Goal: Information Seeking & Learning: Find specific fact

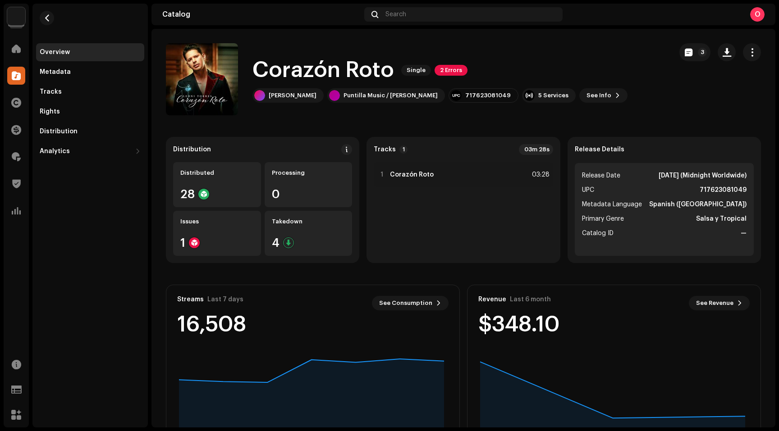
click at [605, 61] on div "Corazón Roto Single 2 Errors Leoni Torres Puntilla Music / Leoni Torres 7176230…" at bounding box center [415, 79] width 499 height 72
click at [20, 15] on img at bounding box center [16, 16] width 18 height 18
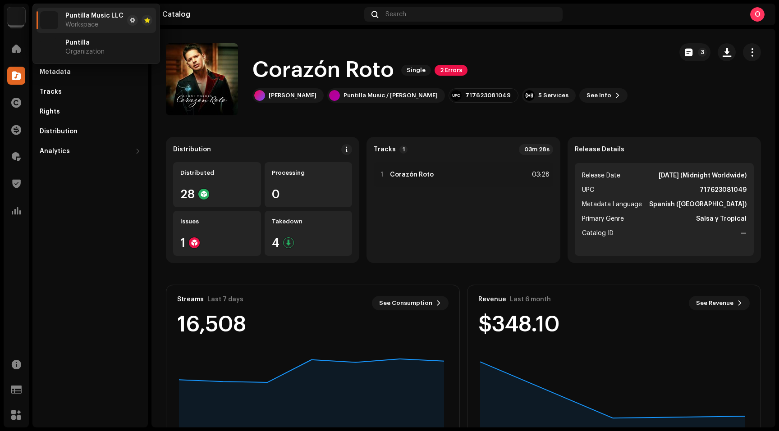
click at [92, 18] on span "Puntilla Music LLC" at bounding box center [94, 15] width 58 height 7
click at [111, 223] on div "Overview Metadata Tracks Rights Distribution Analytics Consumption Engagement R…" at bounding box center [89, 216] width 115 height 424
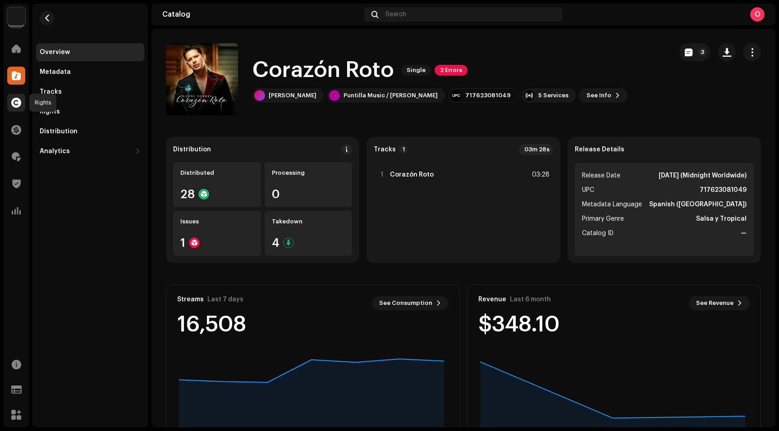
click at [16, 102] on span at bounding box center [16, 102] width 10 height 7
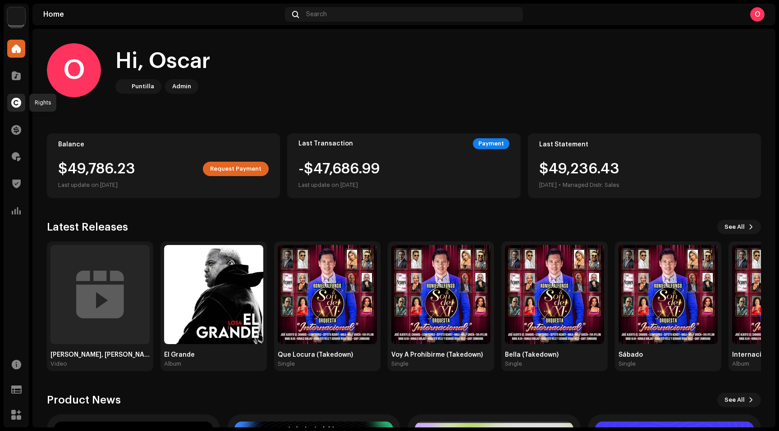
click at [21, 103] on span at bounding box center [16, 102] width 10 height 7
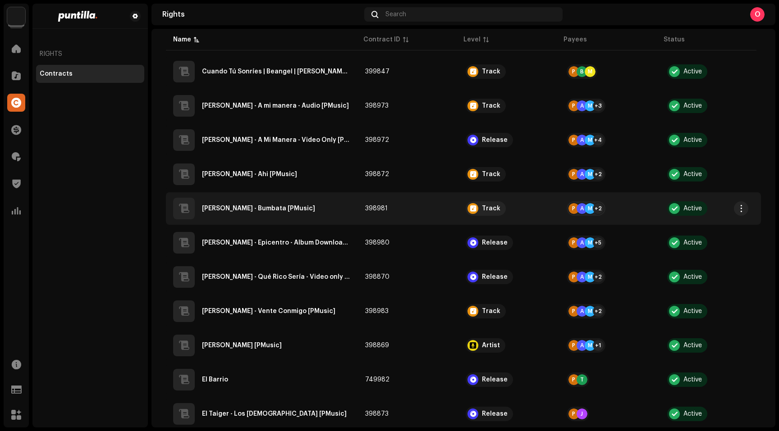
scroll to position [559, 0]
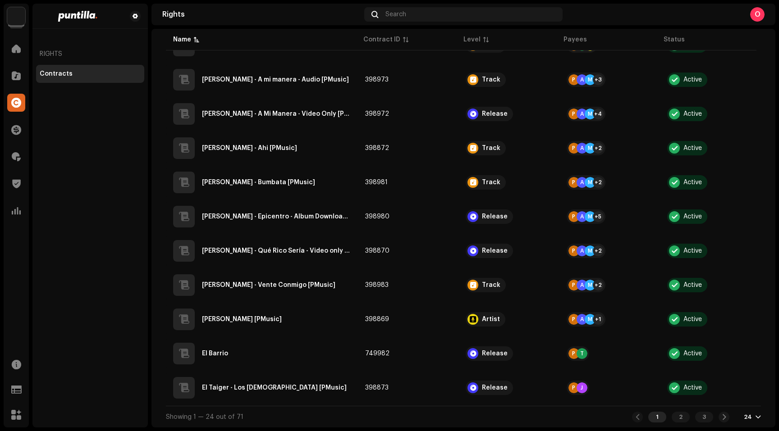
click at [755, 416] on div at bounding box center [757, 417] width 5 height 7
click at [731, 399] on div "72" at bounding box center [732, 401] width 37 height 18
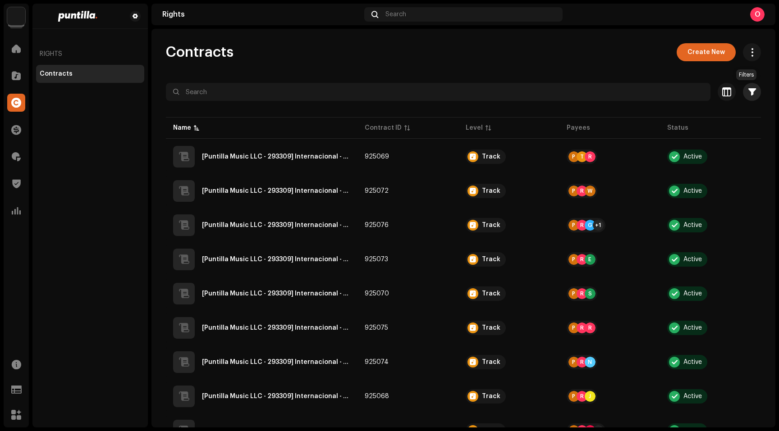
click at [749, 90] on span "button" at bounding box center [752, 91] width 8 height 7
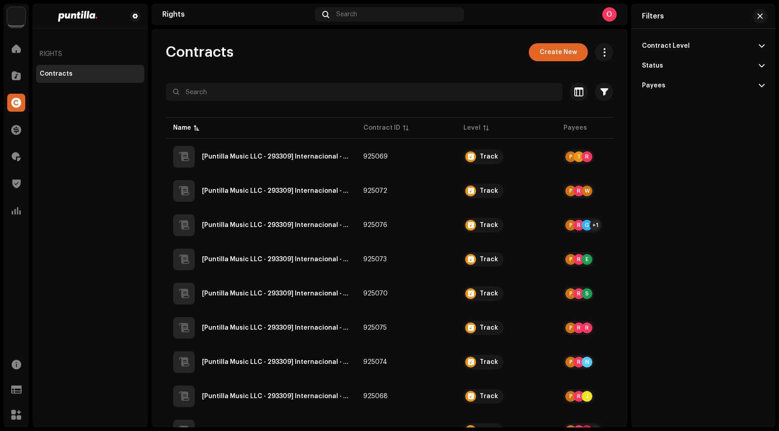
click at [763, 64] on span at bounding box center [762, 65] width 6 height 7
click at [760, 83] on div at bounding box center [759, 83] width 9 height 9
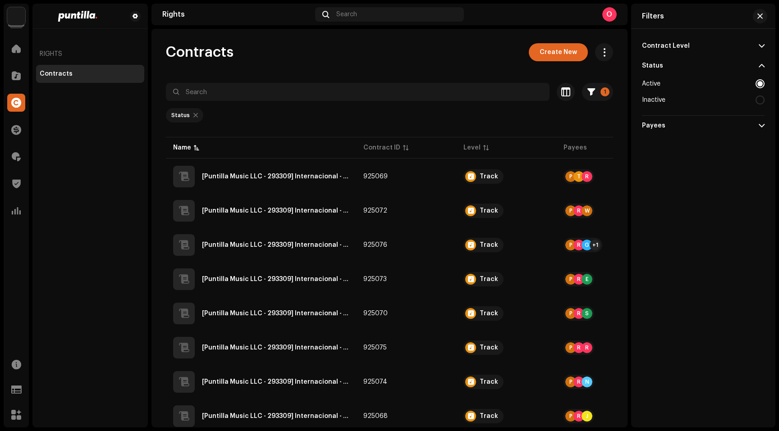
click at [760, 85] on div at bounding box center [759, 83] width 9 height 9
click at [761, 98] on div at bounding box center [759, 100] width 9 height 9
radio input "false"
radio input "true"
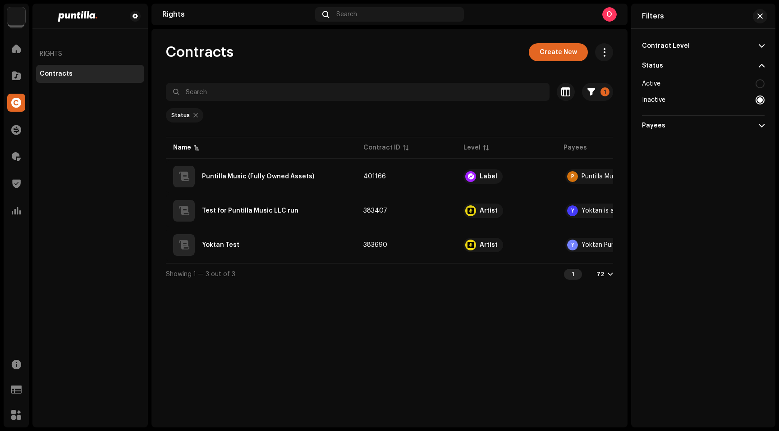
click at [761, 100] on div at bounding box center [759, 100] width 9 height 9
click at [761, 84] on div at bounding box center [759, 83] width 9 height 9
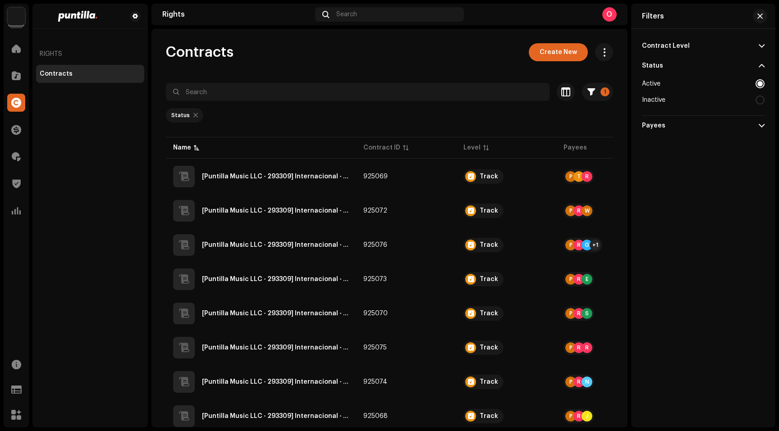
click at [759, 104] on div at bounding box center [759, 100] width 9 height 9
radio input "false"
radio input "true"
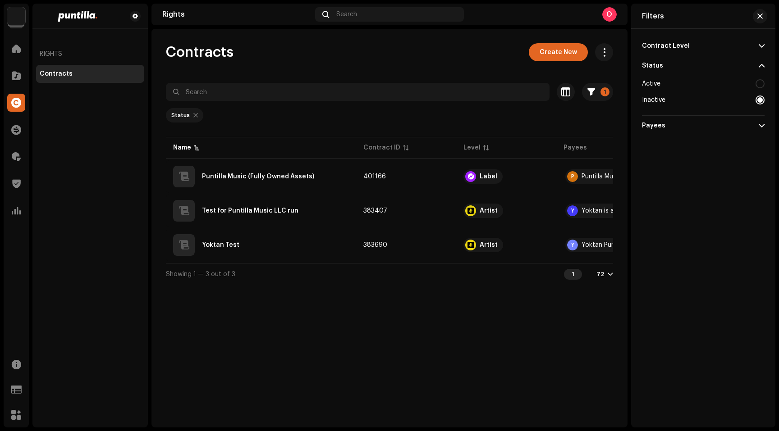
click at [760, 77] on div "Active" at bounding box center [703, 84] width 123 height 16
radio input "true"
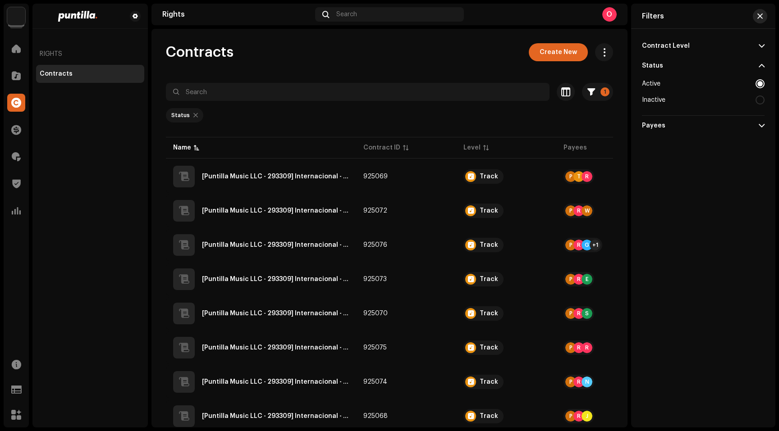
click at [760, 15] on span "button" at bounding box center [759, 16] width 5 height 7
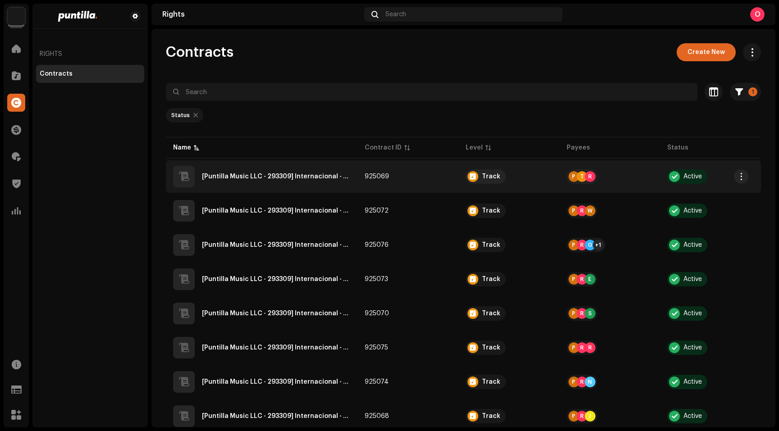
click at [309, 176] on QZEZZ2400360"] "[Puntilla Music LLC - 293309] Internacional - Bella - QZEZZ2400360" at bounding box center [276, 177] width 148 height 6
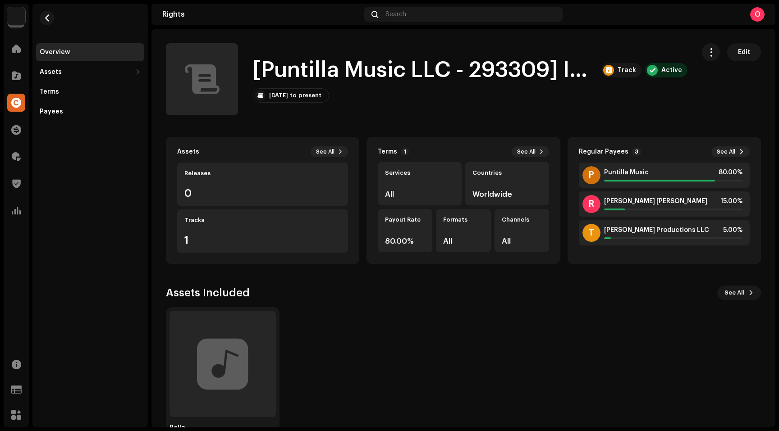
scroll to position [31, 0]
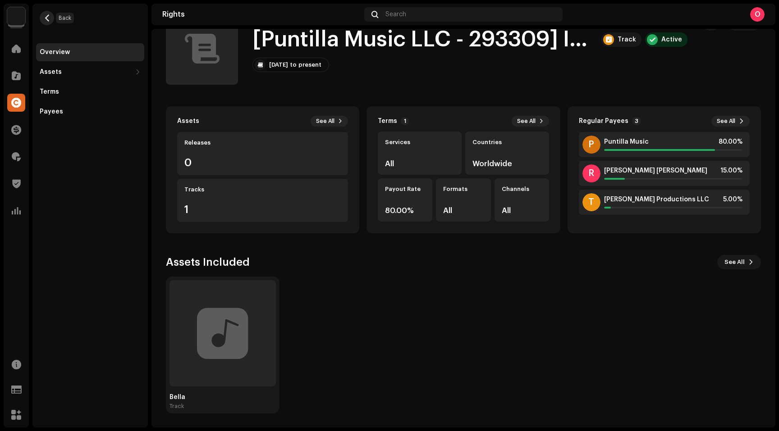
click at [51, 20] on button "button" at bounding box center [47, 18] width 14 height 14
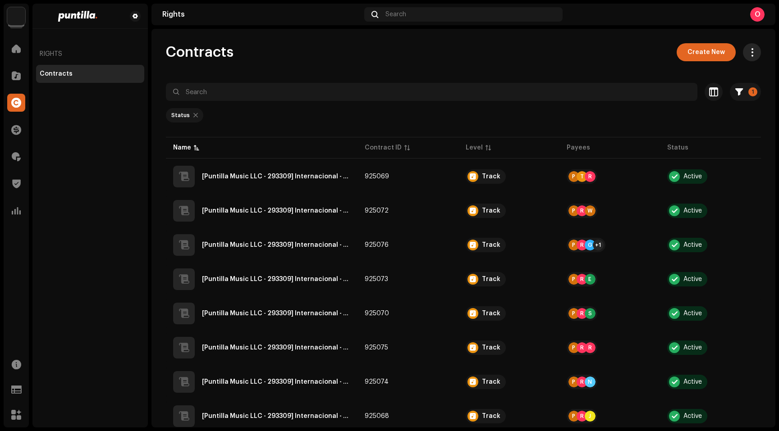
click at [748, 53] on span "button" at bounding box center [752, 52] width 9 height 7
click at [706, 73] on span "Export all contracts" at bounding box center [695, 74] width 63 height 7
click at [748, 50] on span "button" at bounding box center [752, 52] width 9 height 7
click at [722, 78] on span "Export all contracts" at bounding box center [695, 74] width 63 height 7
click at [18, 80] on div at bounding box center [16, 76] width 18 height 18
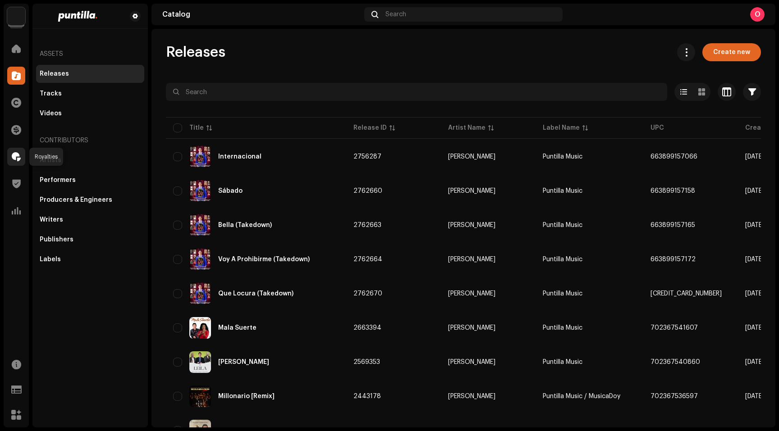
click at [20, 160] on span at bounding box center [16, 156] width 9 height 7
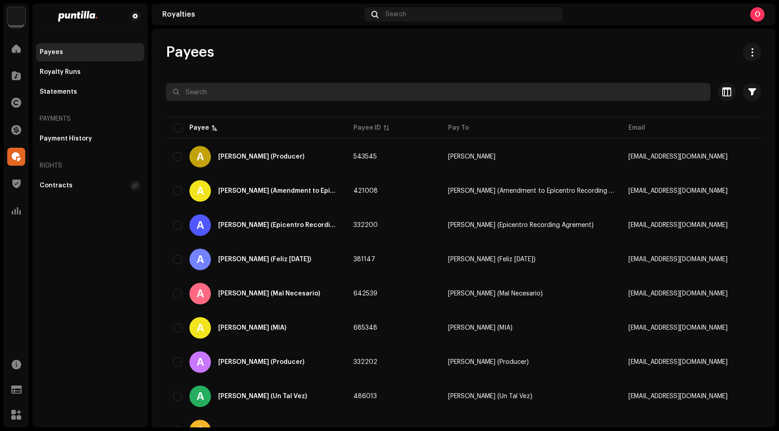
click at [227, 87] on input "text" at bounding box center [438, 92] width 545 height 18
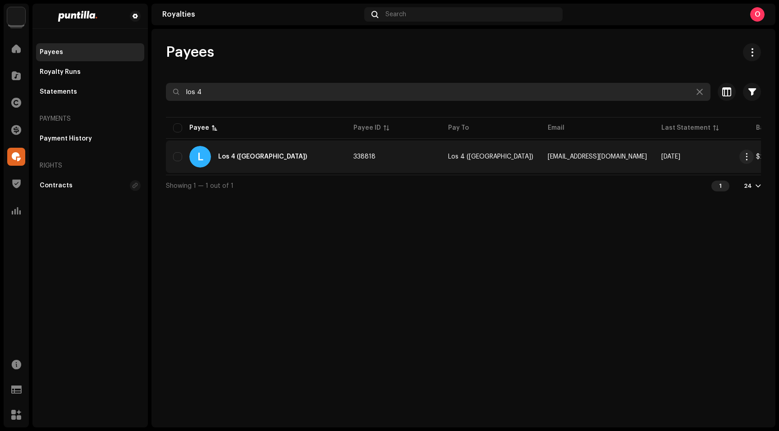
type input "los 4"
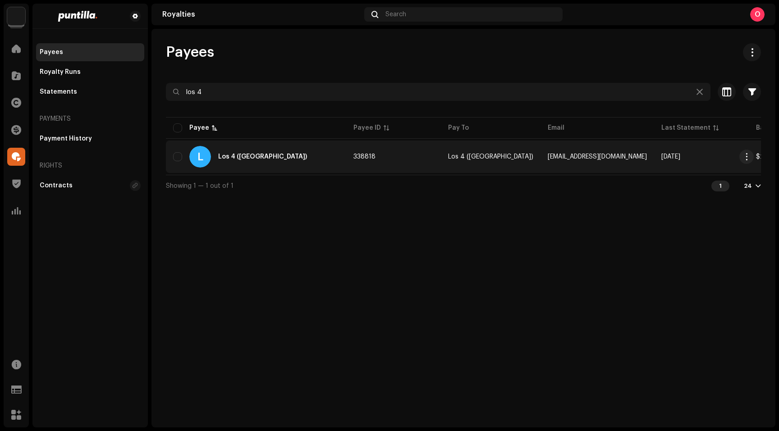
click at [235, 154] on div "Los 4 ([GEOGRAPHIC_DATA])" at bounding box center [262, 157] width 89 height 6
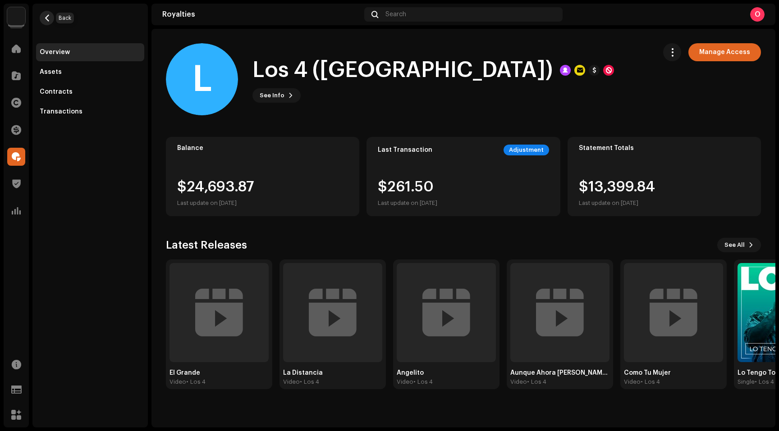
click at [50, 19] on span "button" at bounding box center [47, 17] width 7 height 7
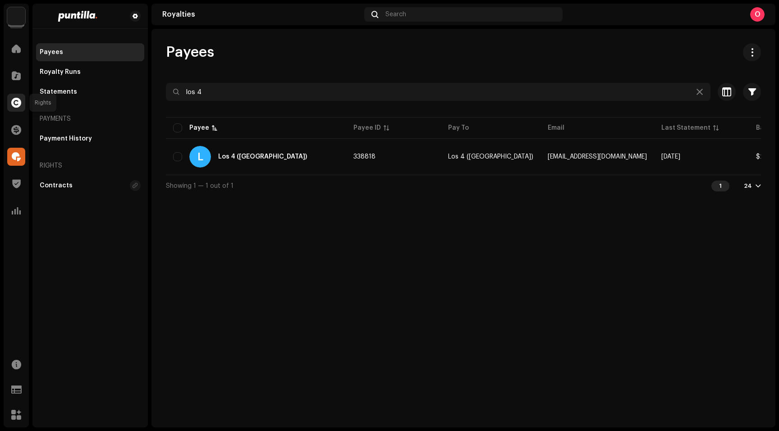
click at [15, 101] on span at bounding box center [16, 102] width 10 height 7
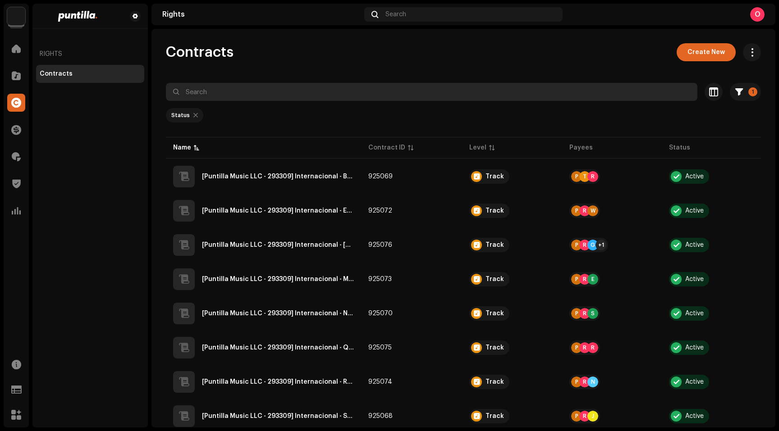
click at [254, 96] on input "text" at bounding box center [431, 92] width 531 height 18
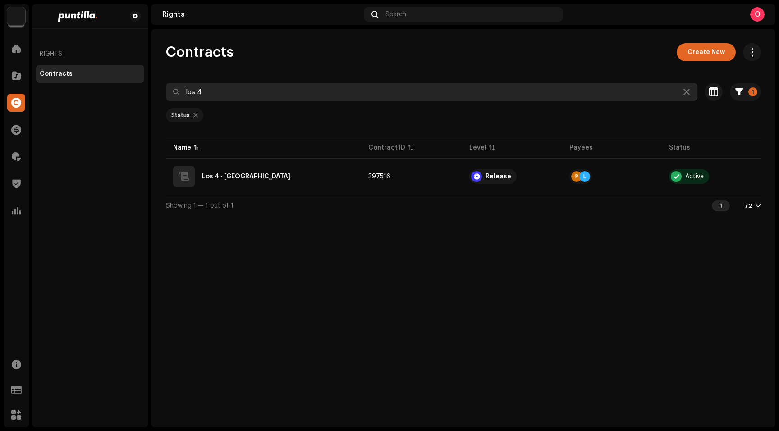
type input "los 4"
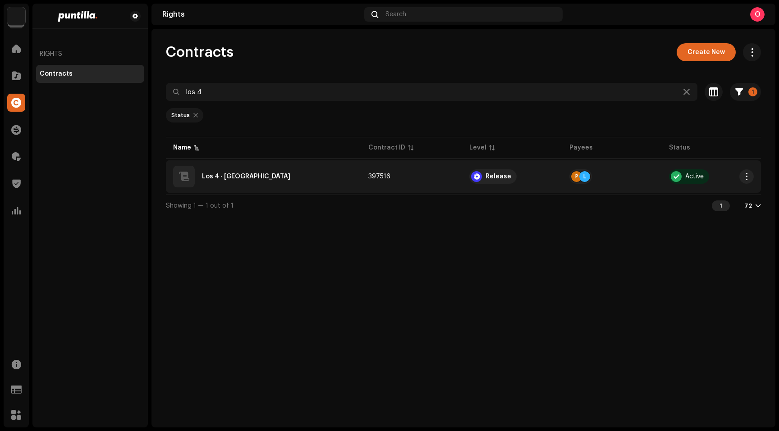
click at [238, 175] on div "Los 4 - [GEOGRAPHIC_DATA]" at bounding box center [246, 177] width 88 height 6
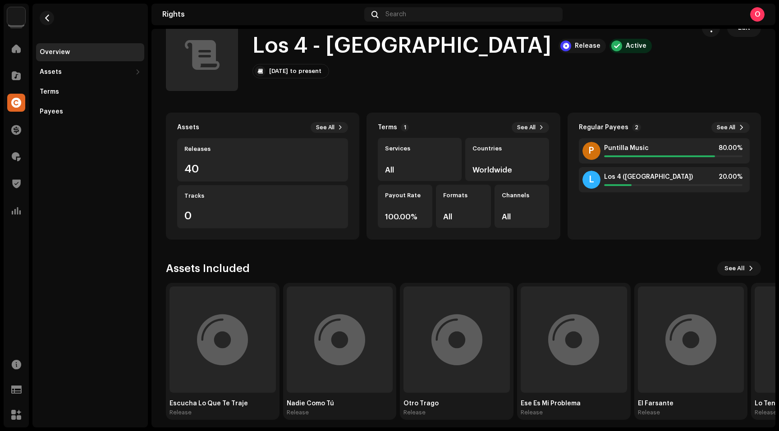
scroll to position [31, 0]
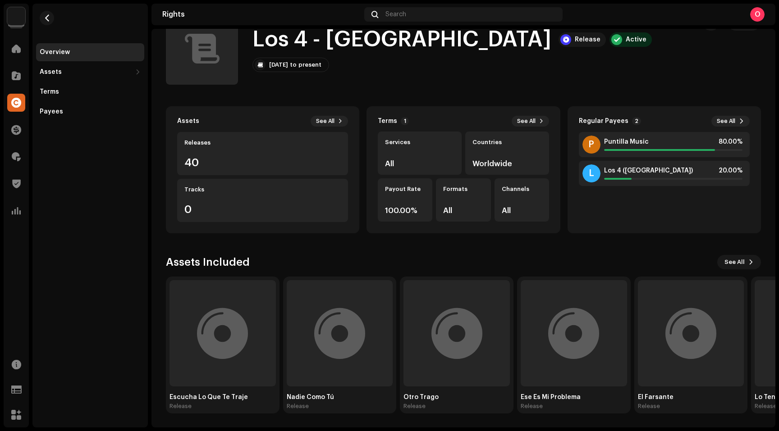
click at [95, 151] on div "Overview Assets Releases Tracks Terms Payees" at bounding box center [89, 216] width 115 height 424
click at [15, 72] on span at bounding box center [16, 75] width 9 height 7
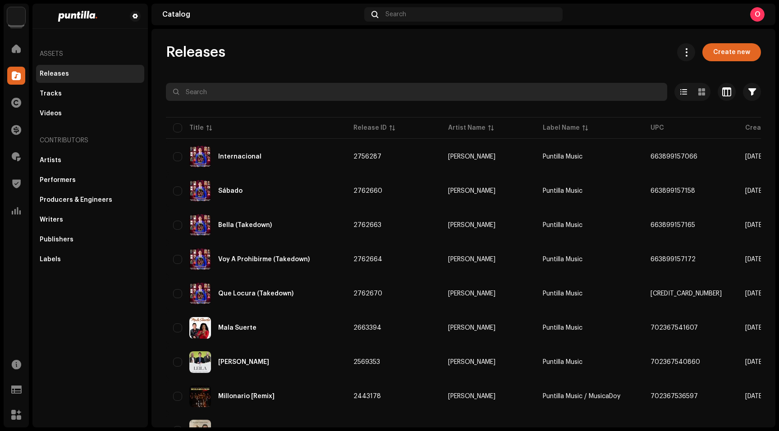
click at [239, 95] on input "text" at bounding box center [416, 92] width 501 height 18
paste input "QZEZZ2000001"
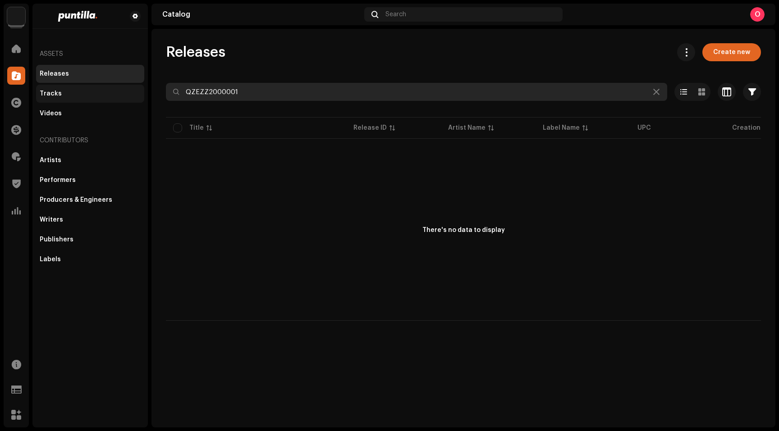
type input "QZEZZ2000001"
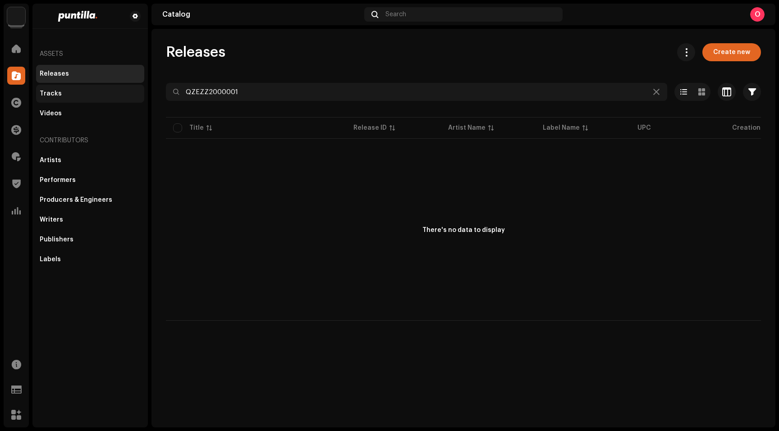
click at [57, 93] on div "Tracks" at bounding box center [51, 93] width 22 height 7
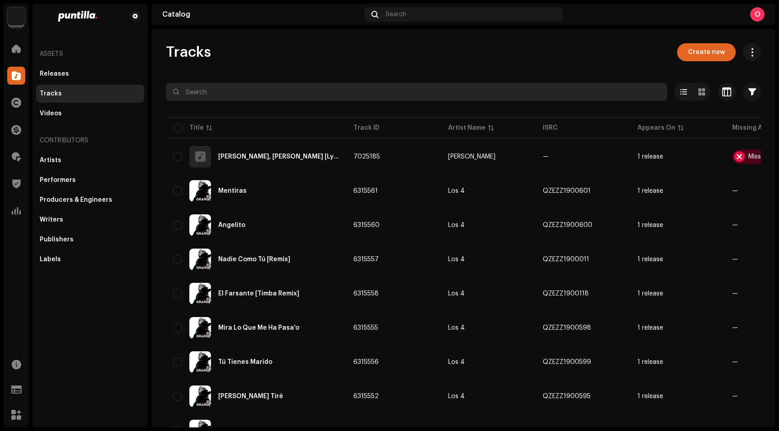
click at [275, 95] on input "text" at bounding box center [416, 92] width 501 height 18
paste input "QZEZZ2000001"
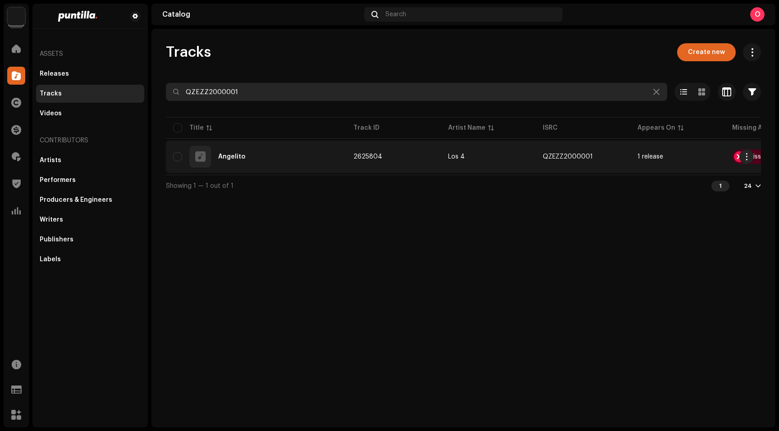
type input "QZEZZ2000001"
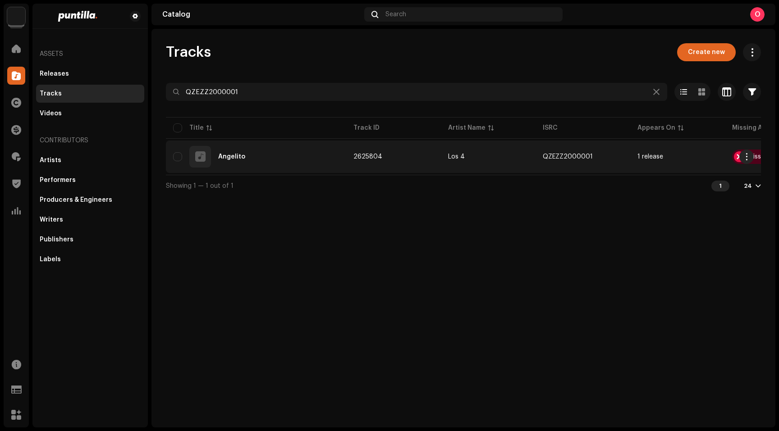
click at [242, 156] on div "Angelito" at bounding box center [231, 157] width 27 height 6
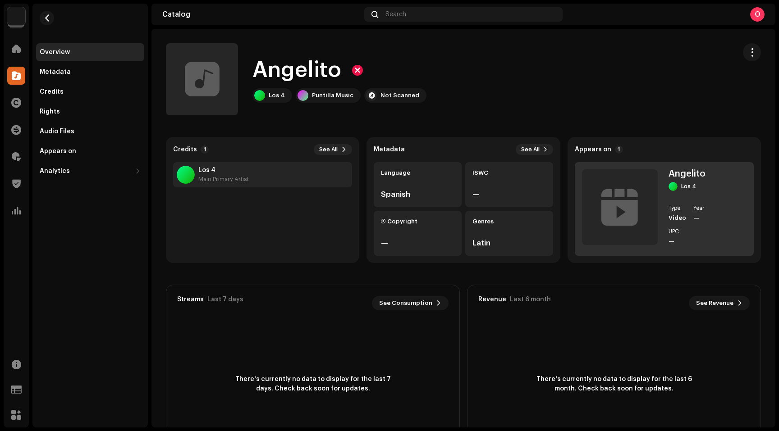
click at [690, 172] on div "Angelito" at bounding box center [689, 173] width 42 height 9
